Goal: Task Accomplishment & Management: Manage account settings

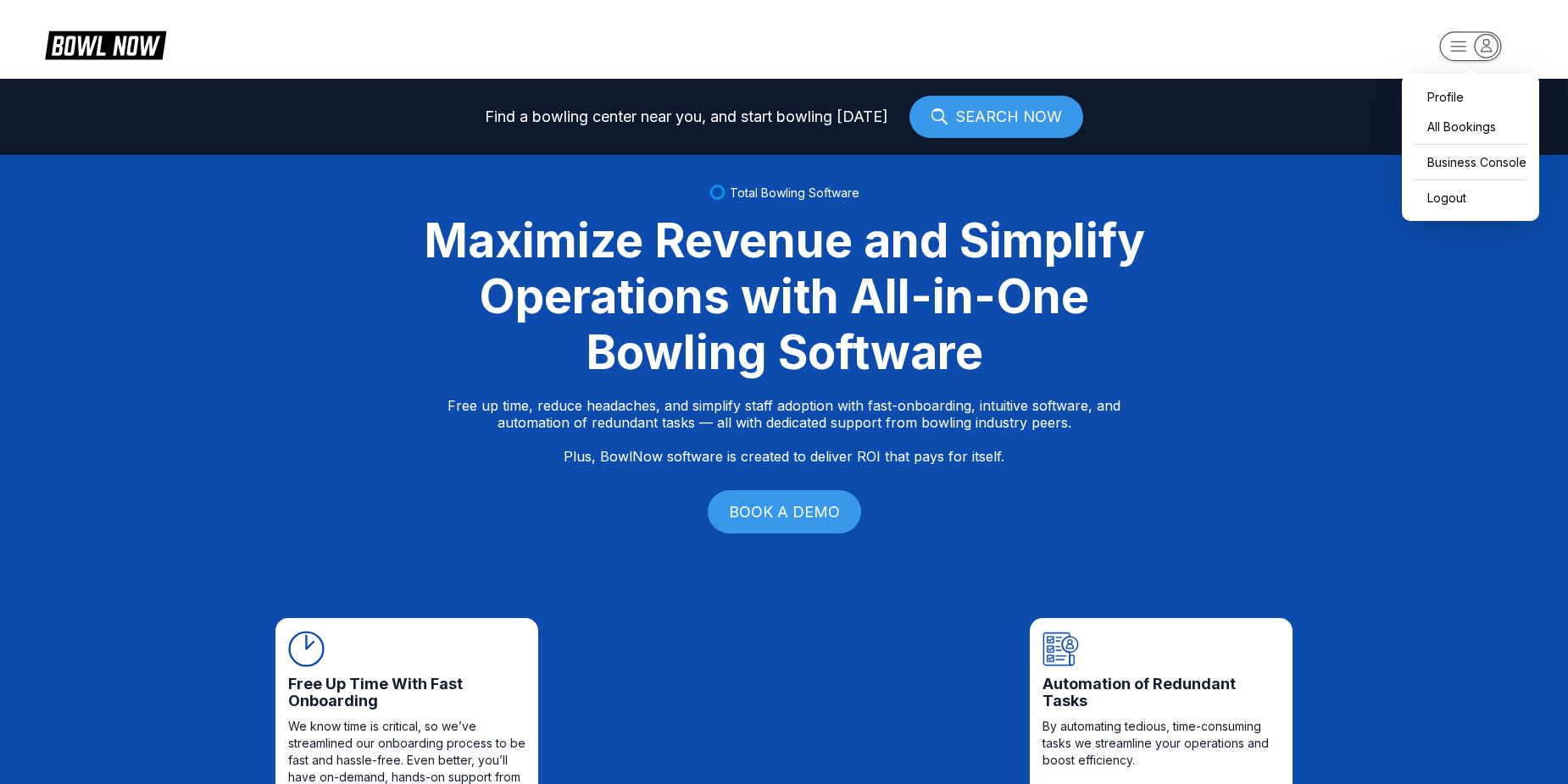
click at [1448, 38] on rect "button" at bounding box center [1470, 46] width 62 height 30
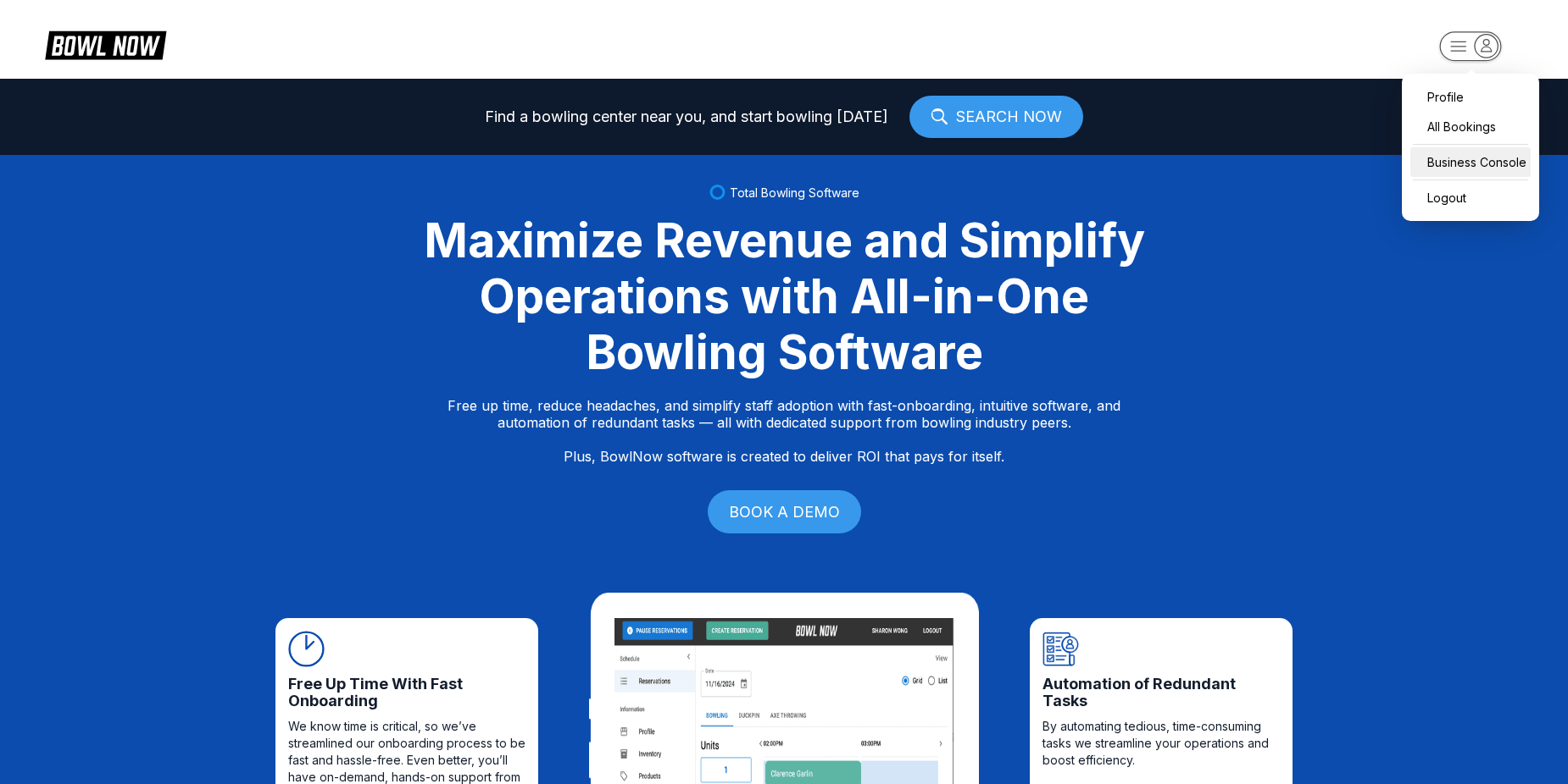
click at [1485, 159] on div "Business Console" at bounding box center [1470, 162] width 120 height 30
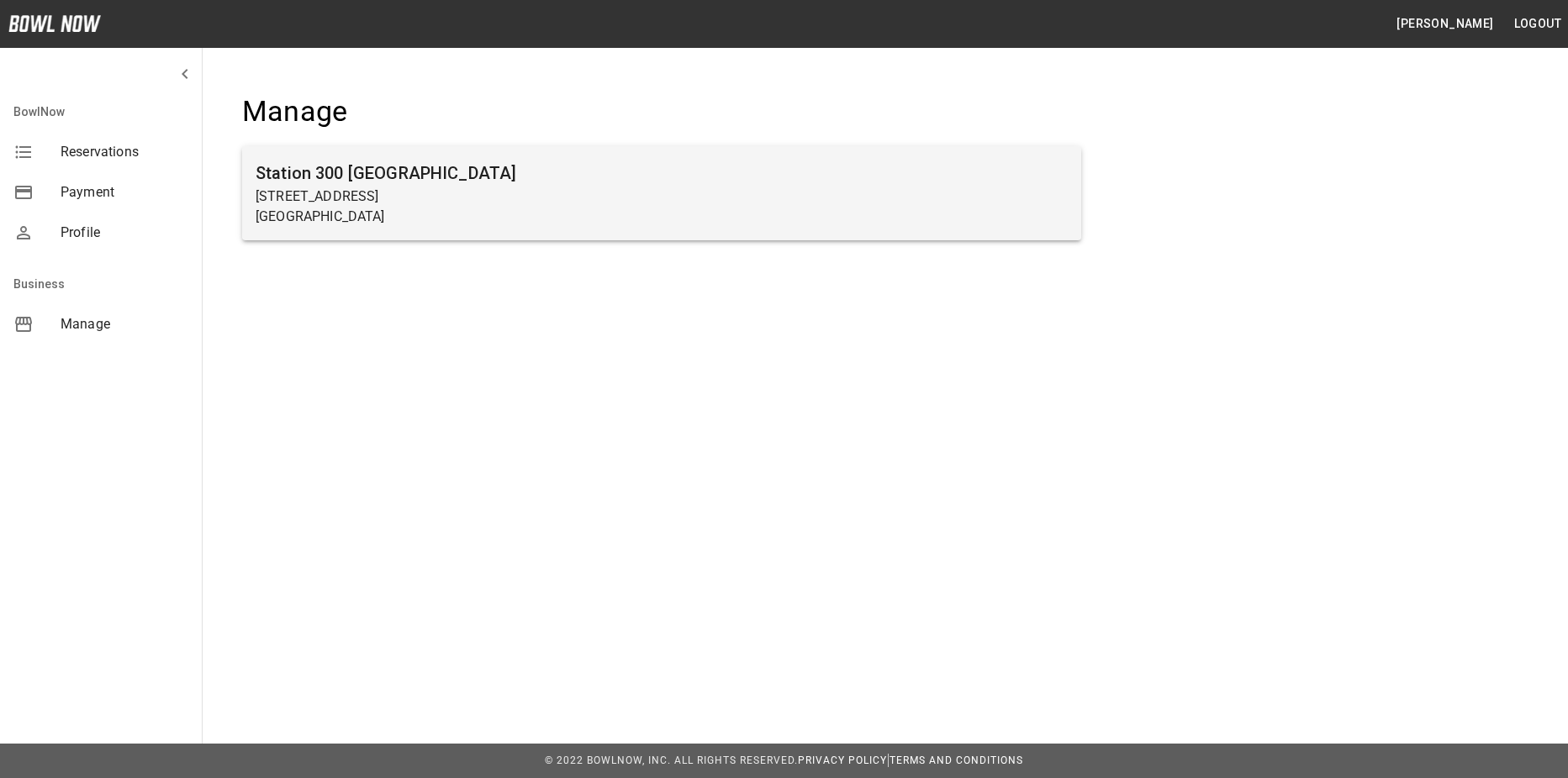
click at [927, 221] on p "[GEOGRAPHIC_DATA]" at bounding box center [661, 217] width 812 height 20
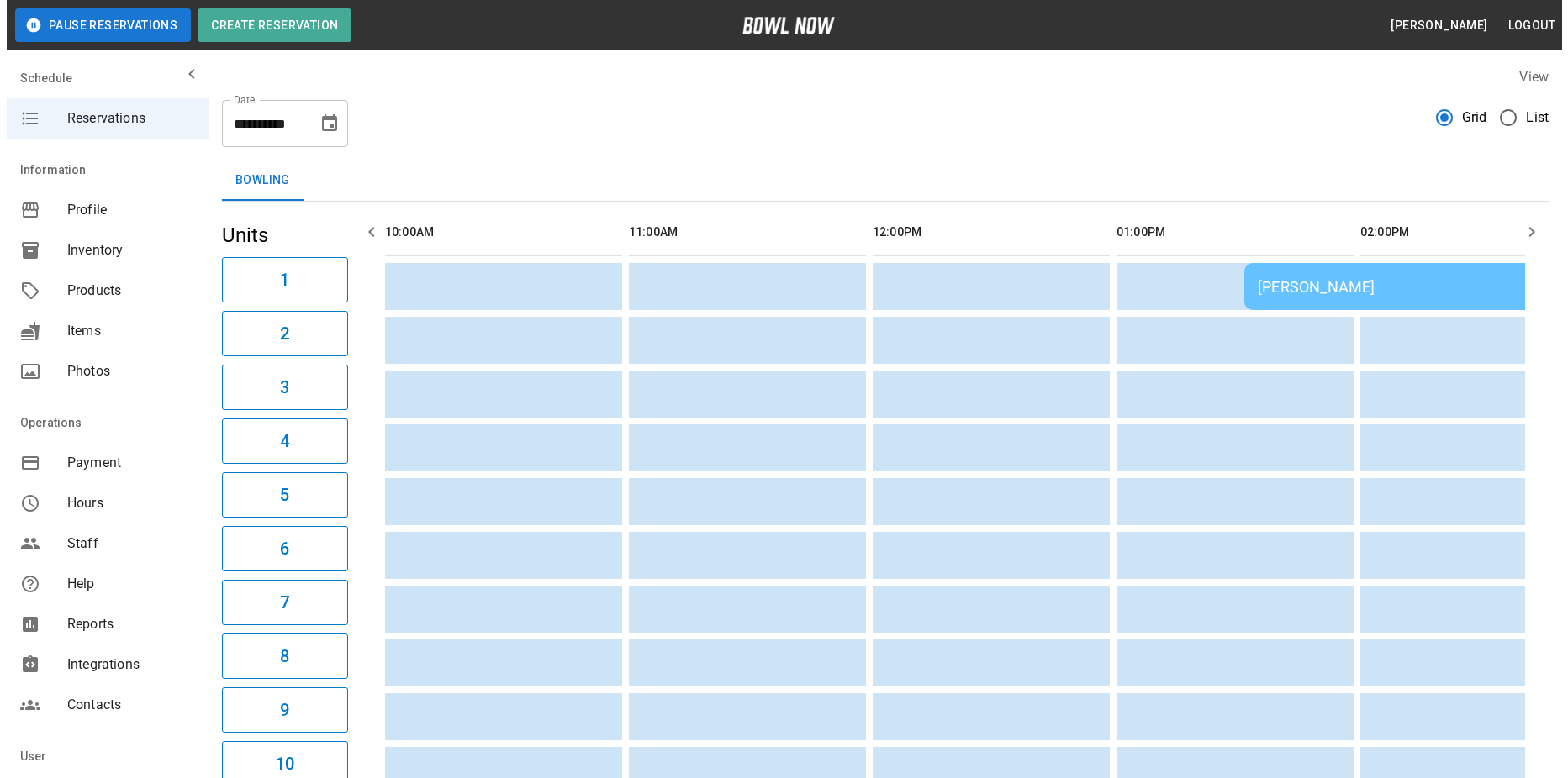
scroll to position [0, 1707]
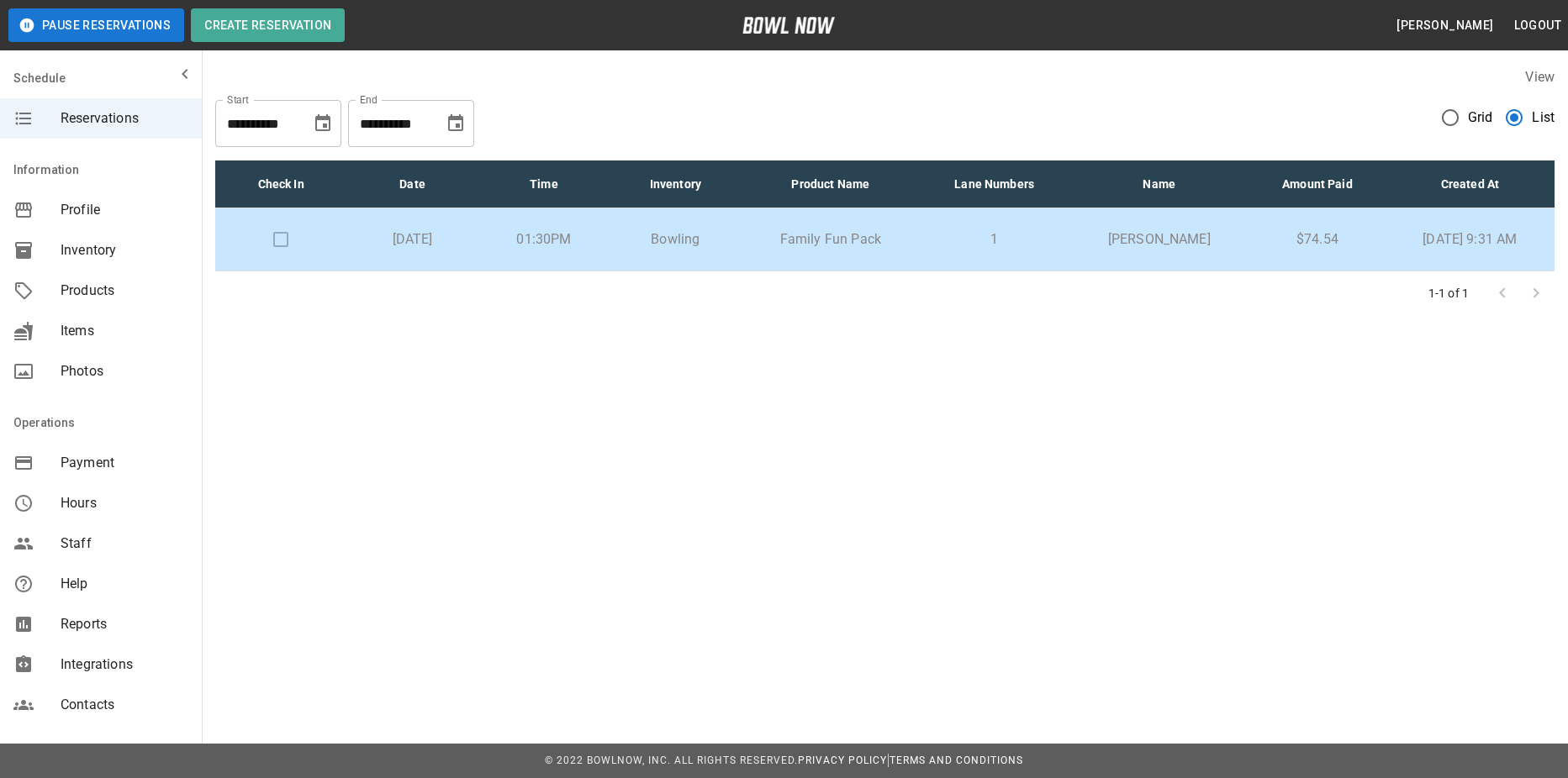
click at [994, 254] on td "1" at bounding box center [994, 239] width 148 height 63
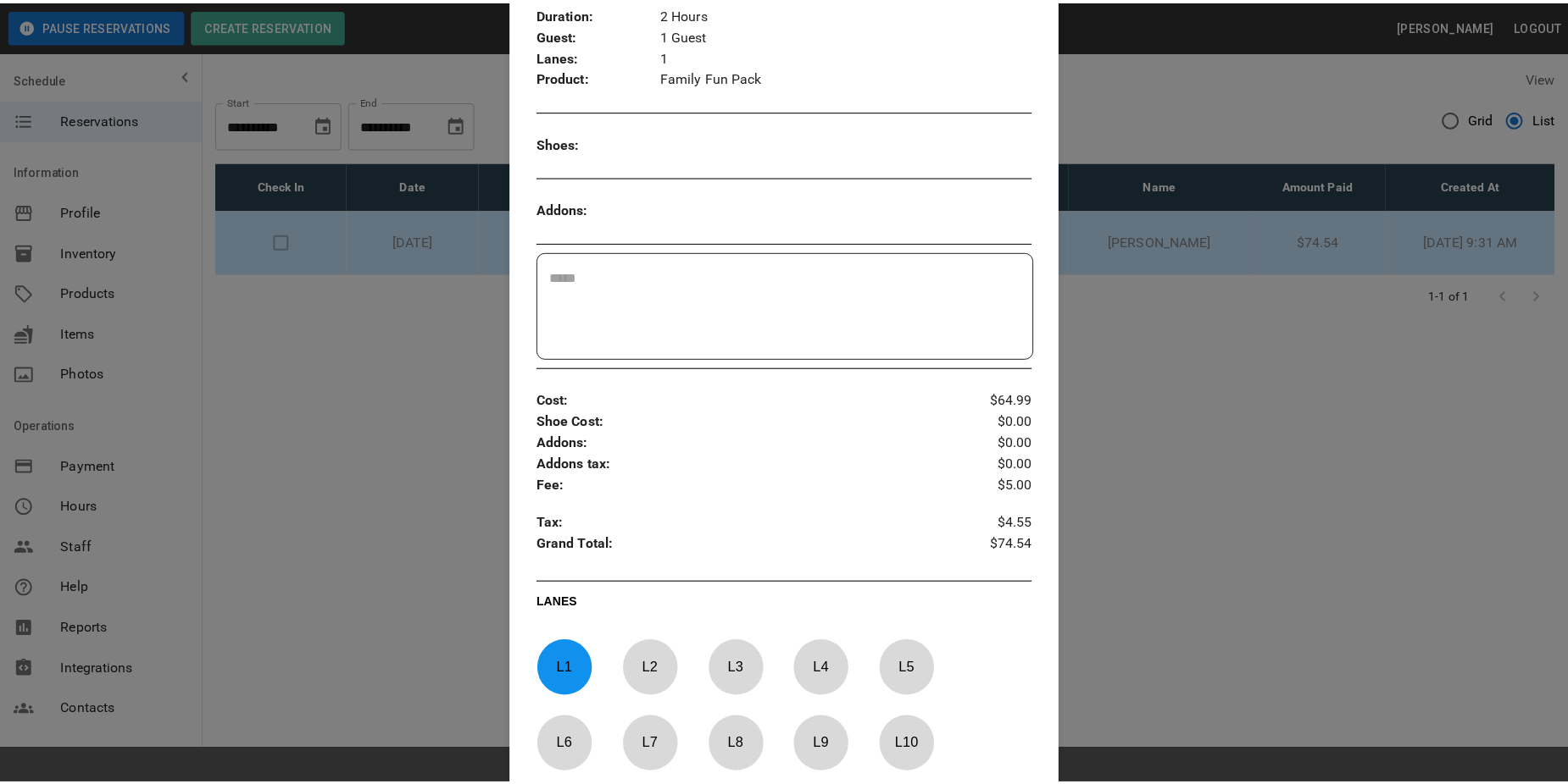
scroll to position [536, 0]
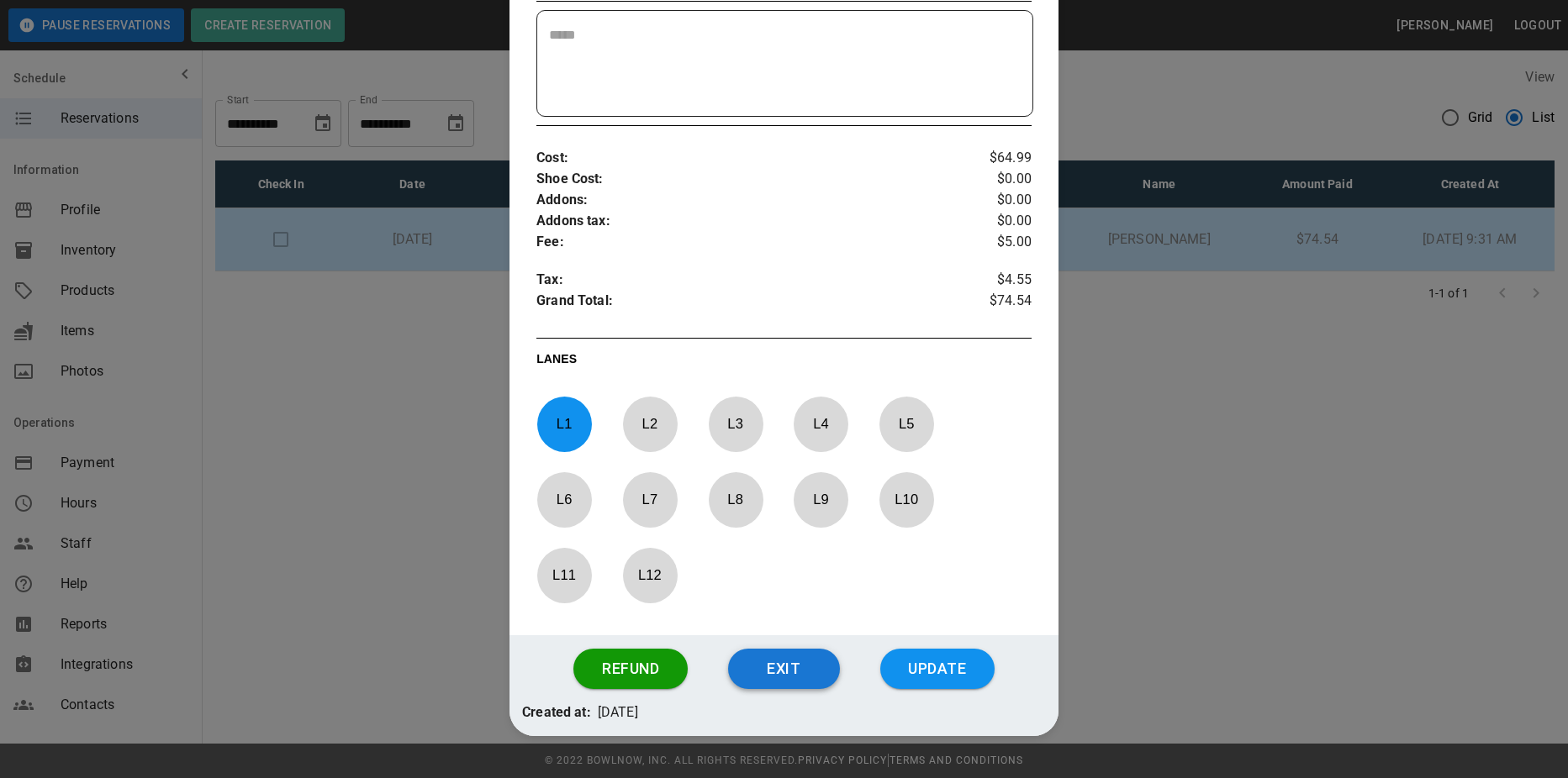
click at [790, 663] on button "Exit" at bounding box center [784, 669] width 112 height 40
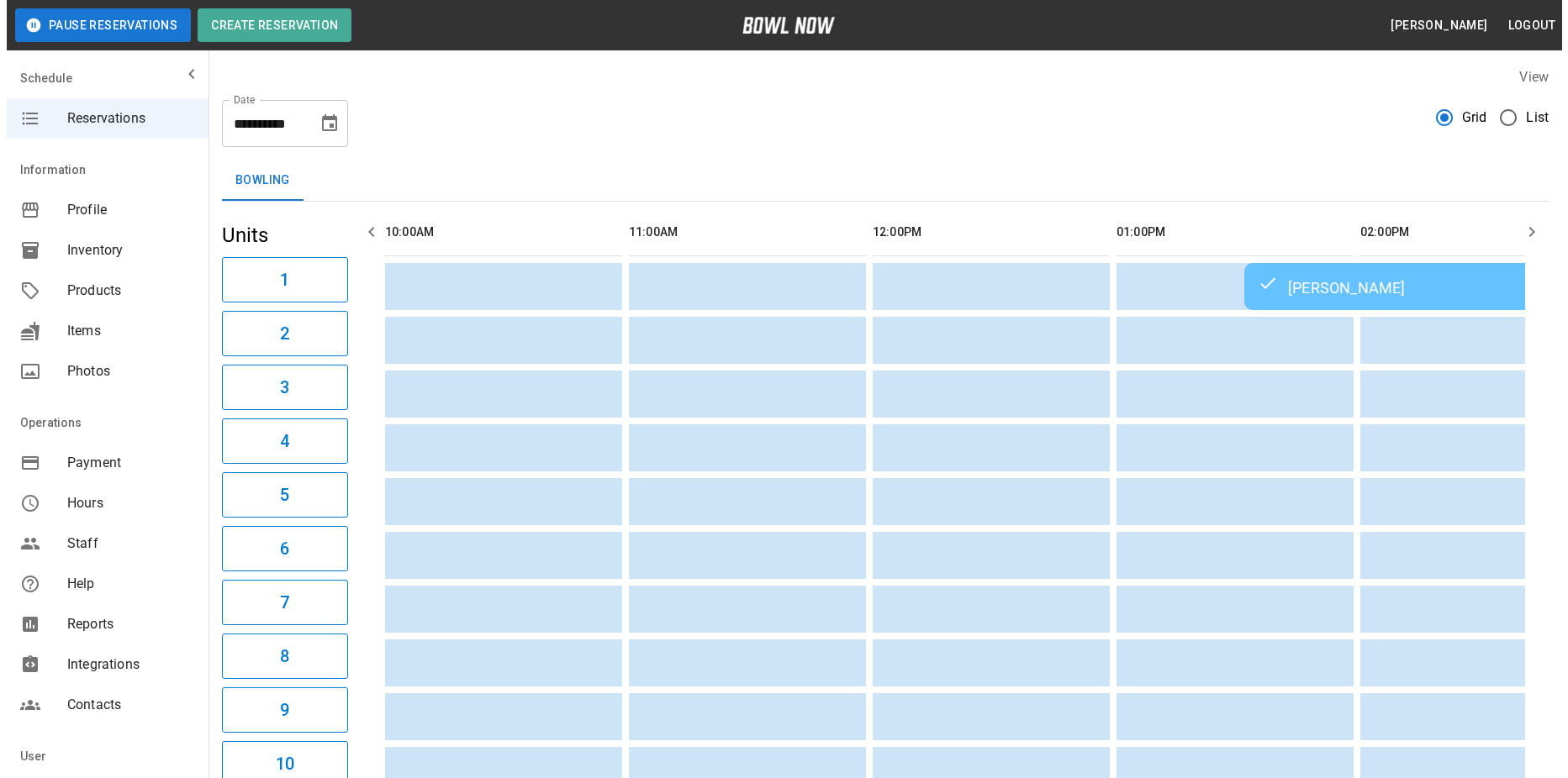
scroll to position [0, 1707]
